Goal: Task Accomplishment & Management: Use online tool/utility

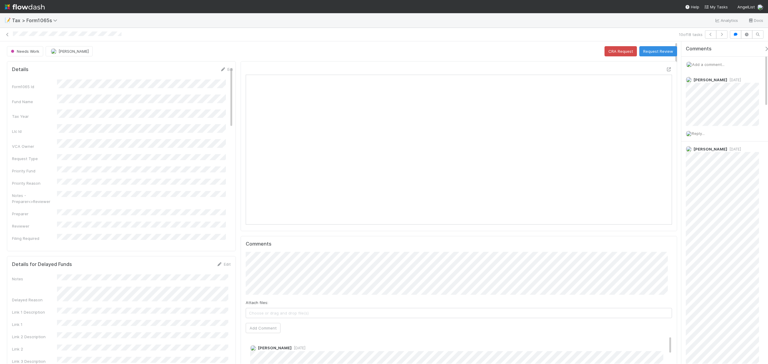
scroll to position [116, 416]
click at [262, 311] on span "Choose or drag and drop file(s)" at bounding box center [459, 313] width 426 height 10
click at [258, 328] on button "Add Comment" at bounding box center [263, 328] width 35 height 10
click at [656, 52] on button "Request Review" at bounding box center [658, 51] width 38 height 10
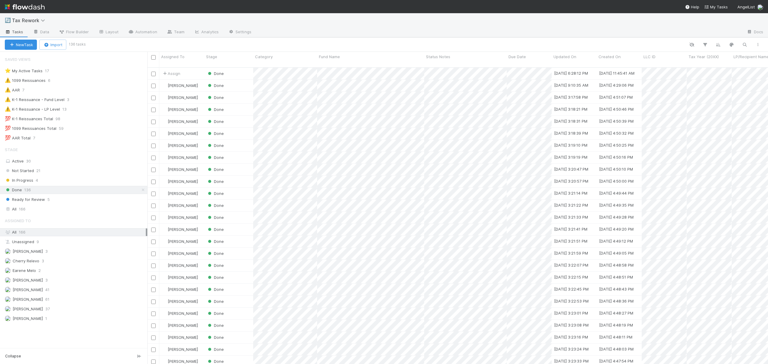
scroll to position [6, 6]
click at [58, 164] on div "Active 30" at bounding box center [75, 162] width 141 height 8
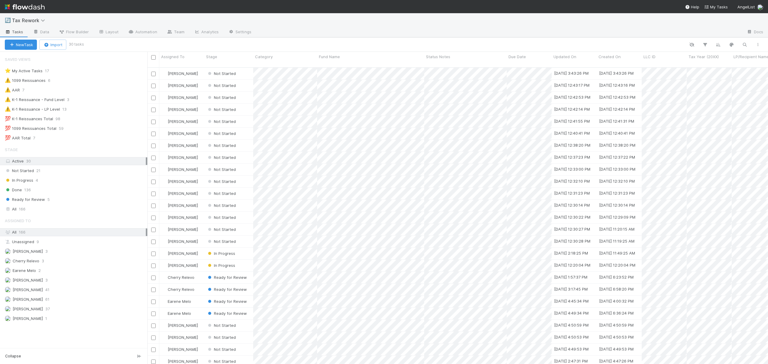
scroll to position [296, 615]
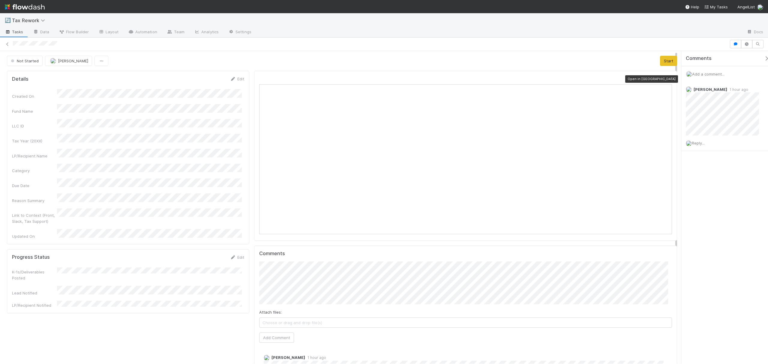
click at [666, 81] on icon at bounding box center [669, 79] width 6 height 4
